Goal: Task Accomplishment & Management: Manage account settings

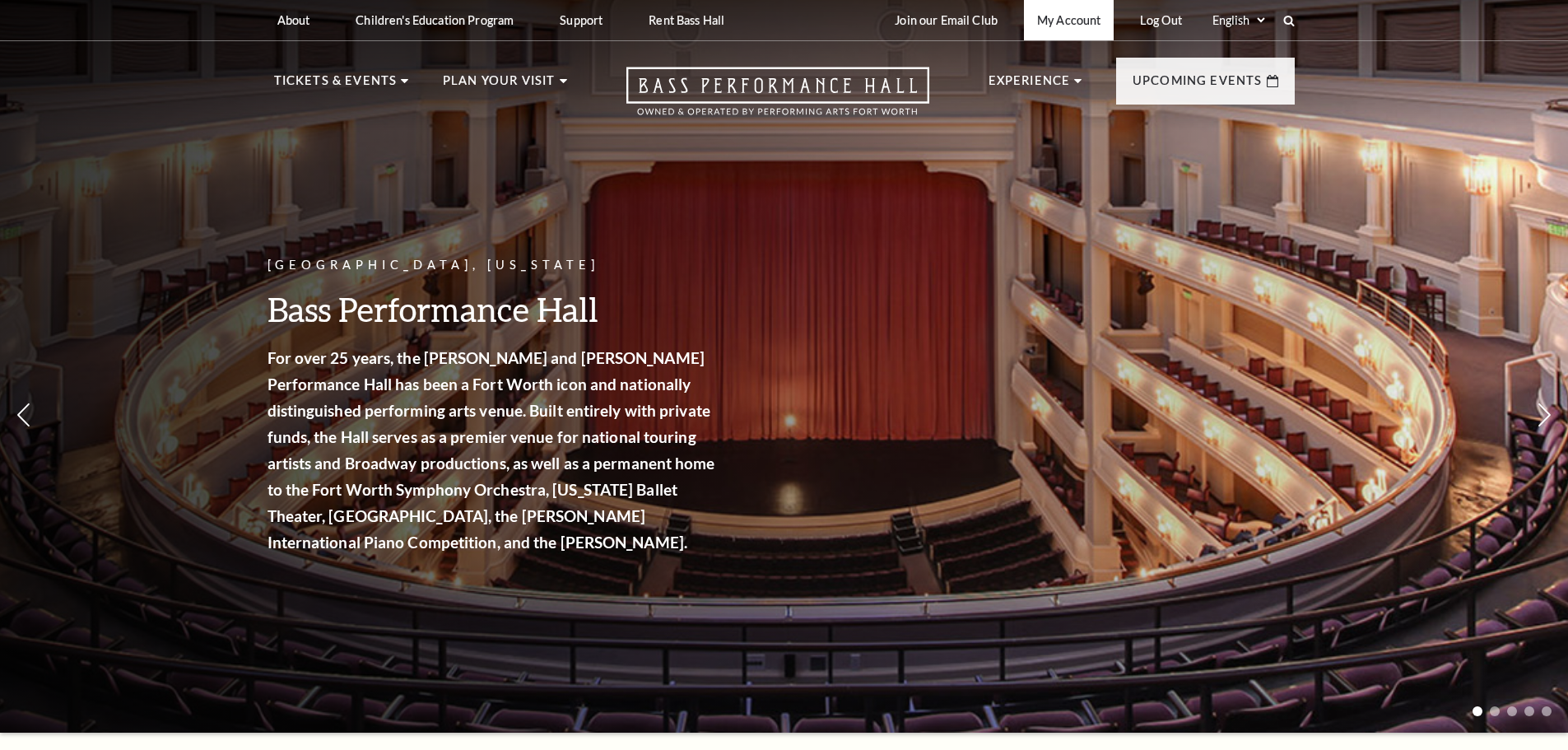
click at [1091, 18] on link "My Account" at bounding box center [1069, 20] width 90 height 41
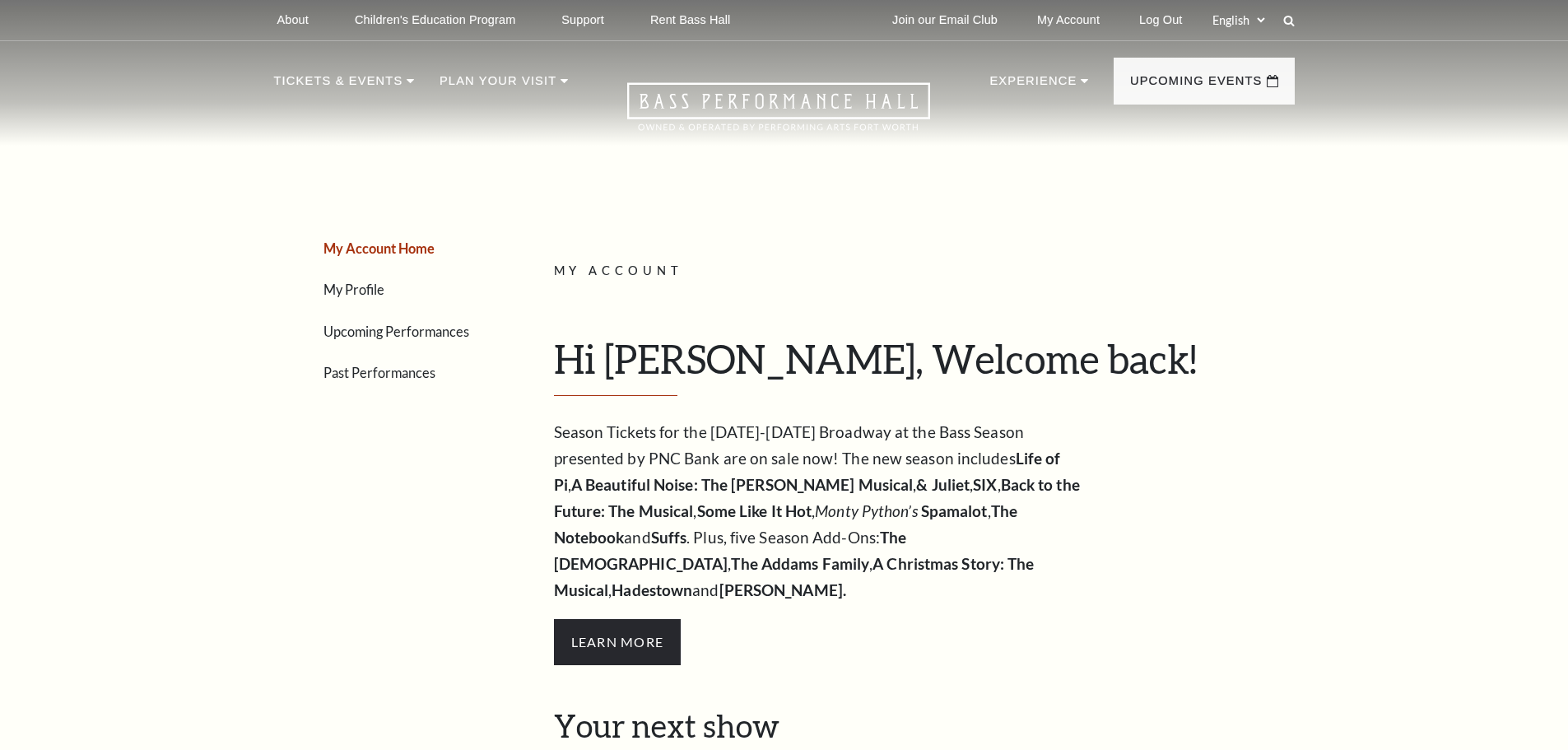
click at [366, 327] on link "Upcoming Performances" at bounding box center [397, 332] width 145 height 16
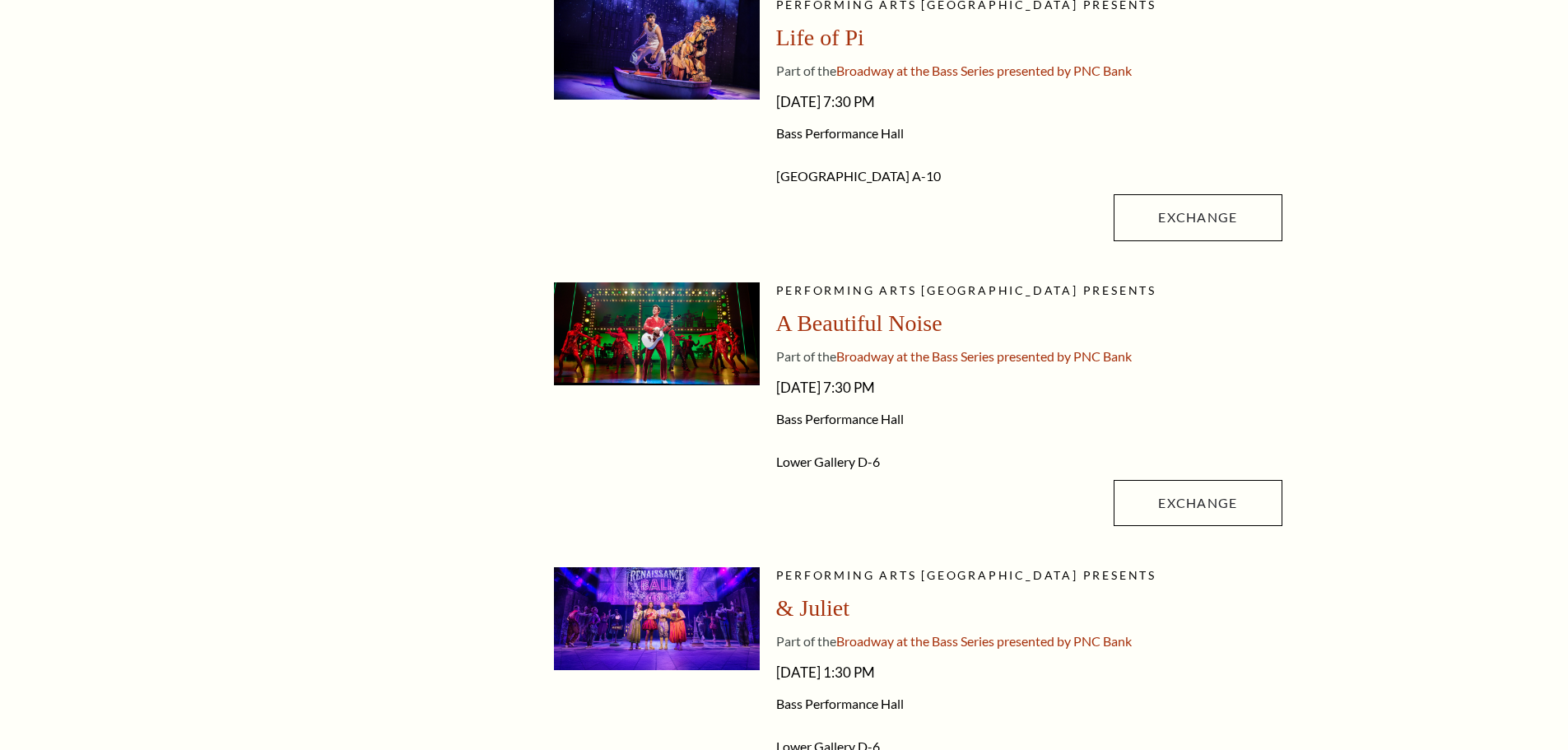
scroll to position [494, 0]
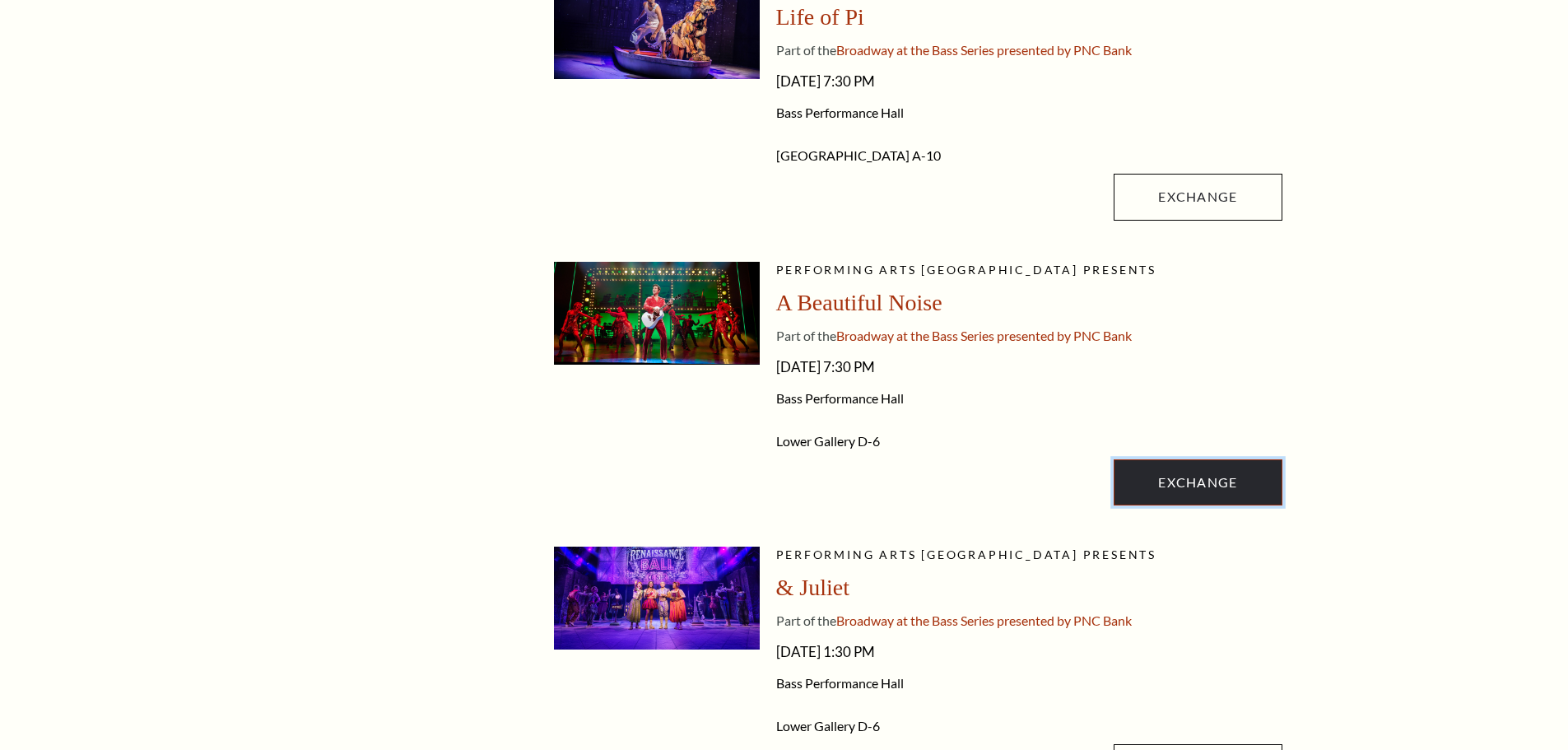
click at [1211, 489] on link "Exchange" at bounding box center [1197, 482] width 168 height 46
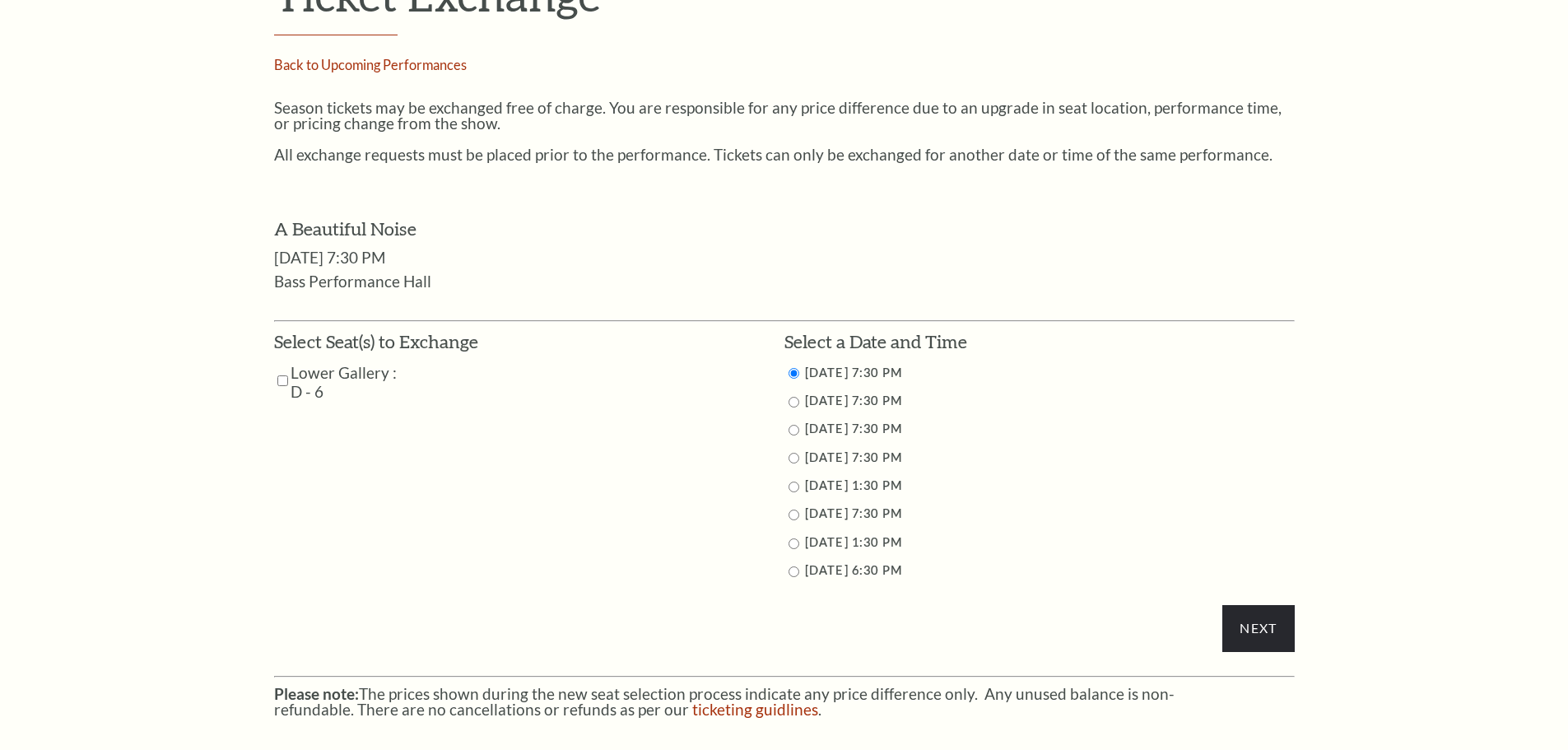
scroll to position [659, 0]
click at [284, 377] on input "checkbox" at bounding box center [282, 378] width 10 height 36
checkbox input "true"
click at [789, 451] on input "radio" at bounding box center [794, 456] width 10 height 10
radio input "true"
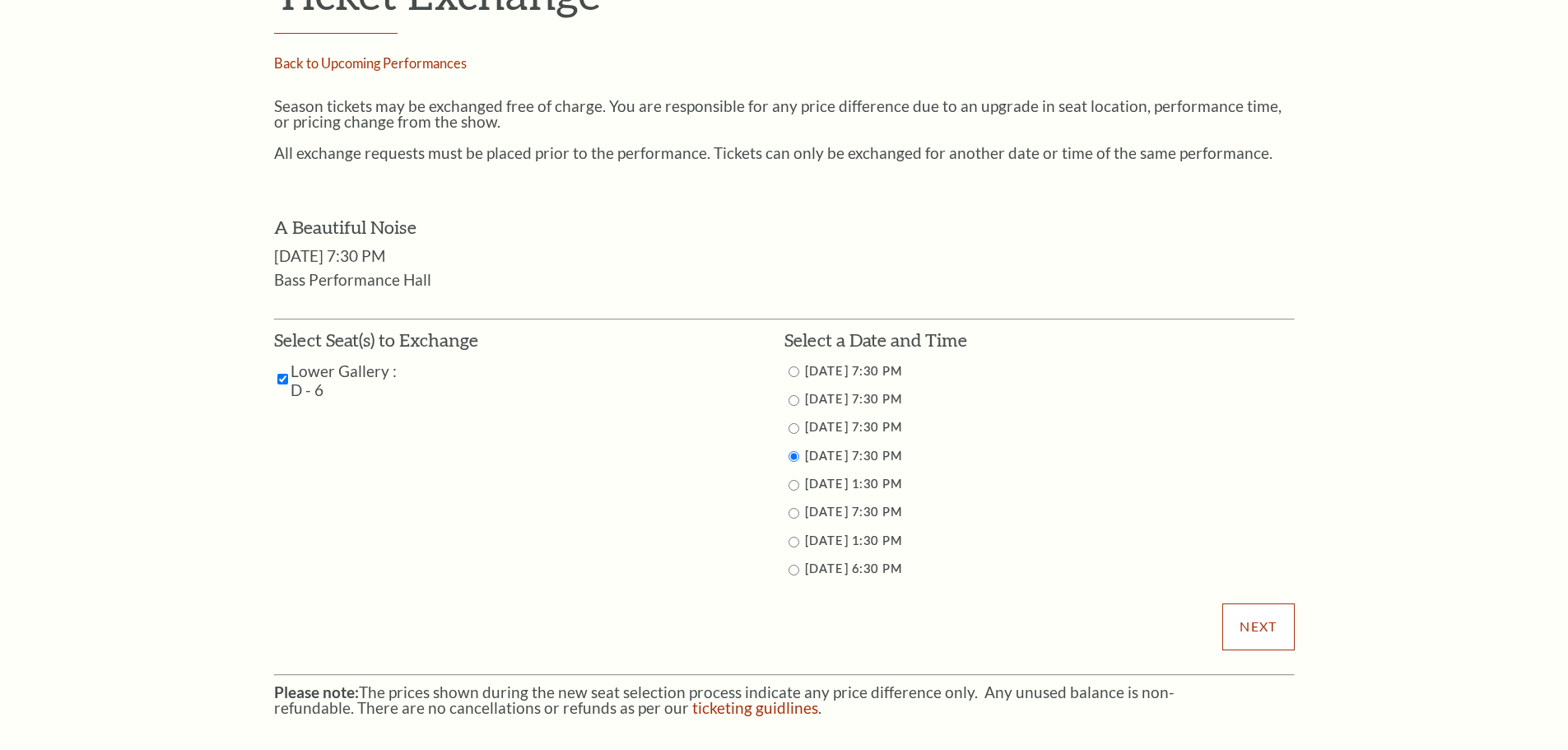
click at [1250, 628] on input "Next" at bounding box center [1258, 626] width 72 height 46
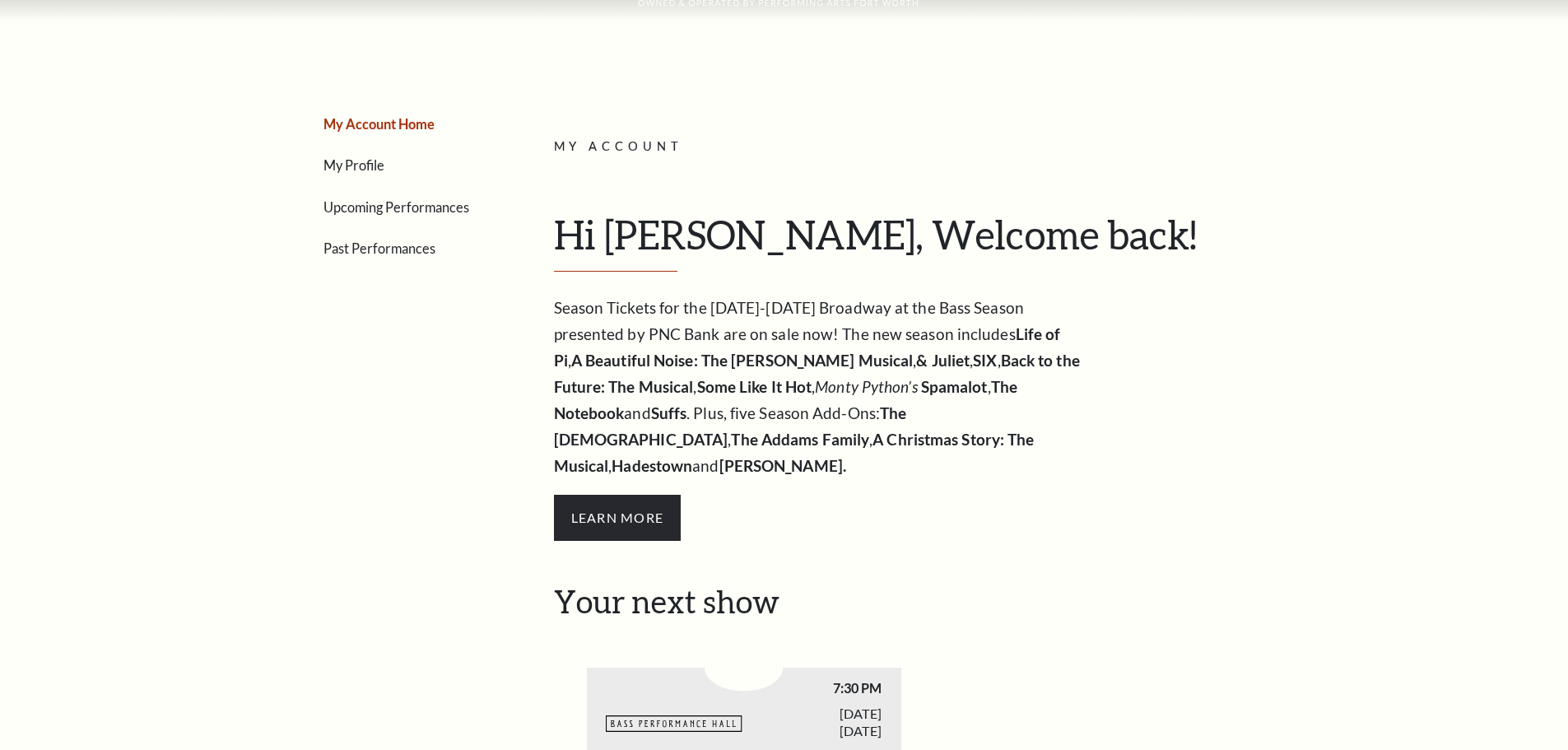
scroll to position [247, 0]
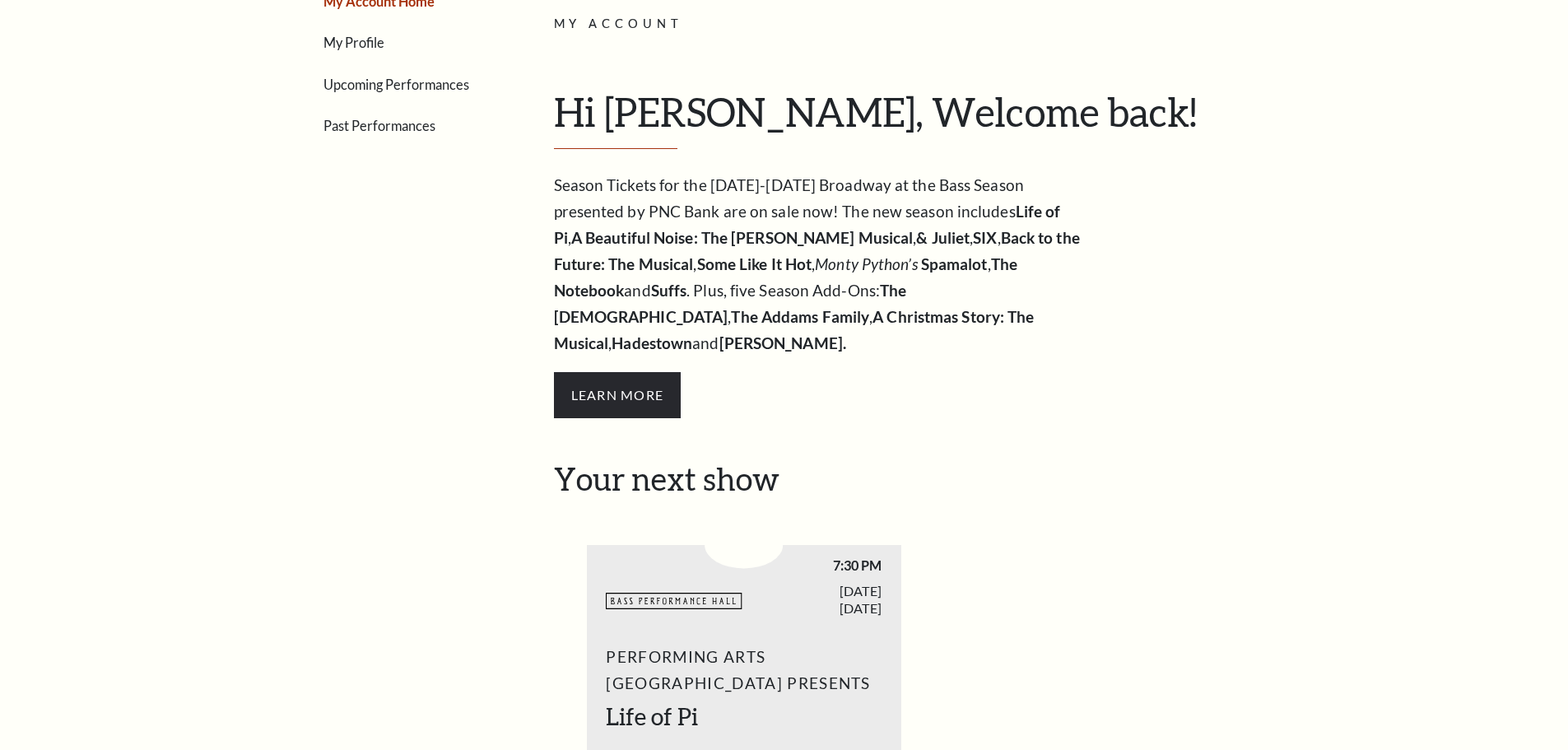
click at [368, 90] on link "Upcoming Performances" at bounding box center [397, 84] width 145 height 16
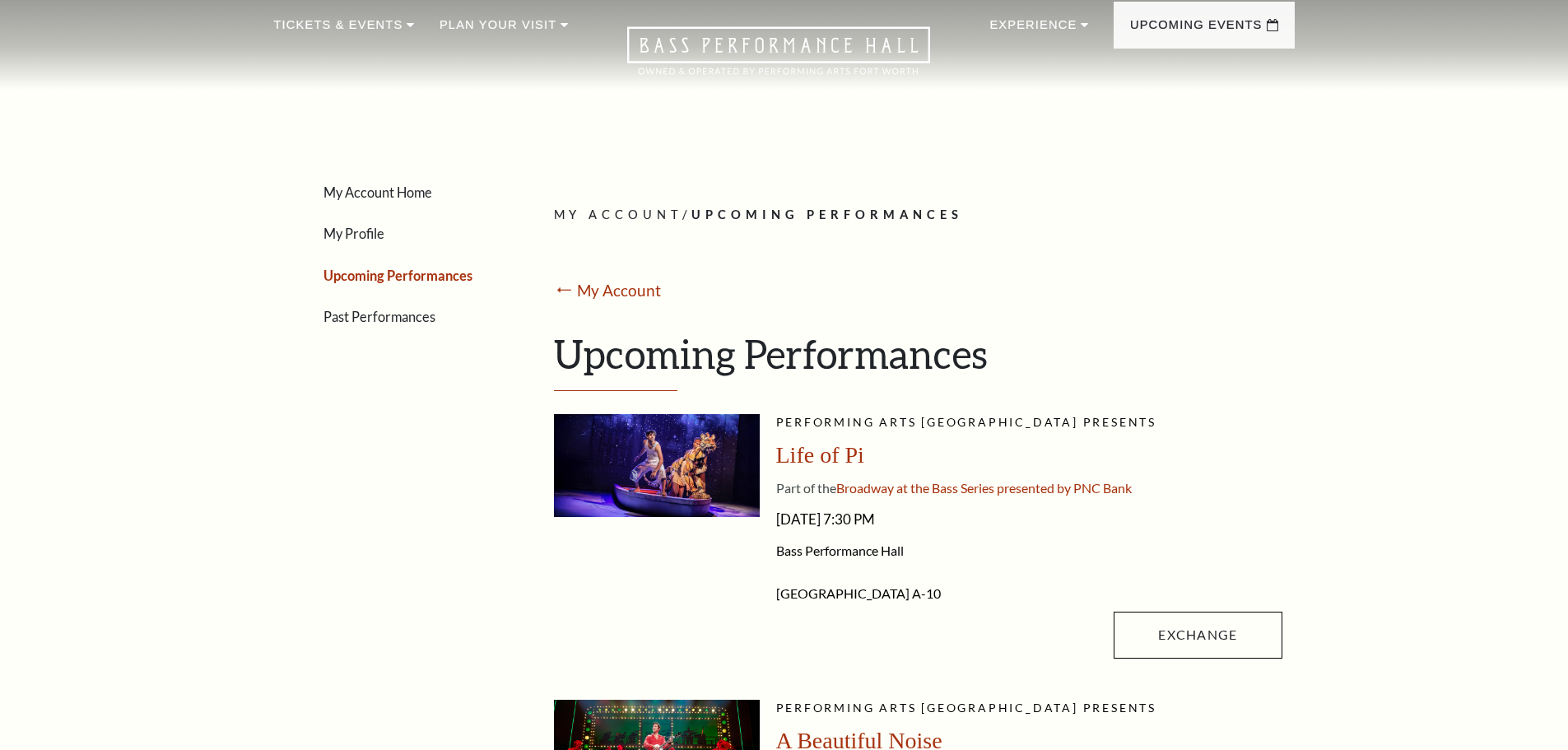
scroll to position [82, 0]
